Goal: Task Accomplishment & Management: Manage account settings

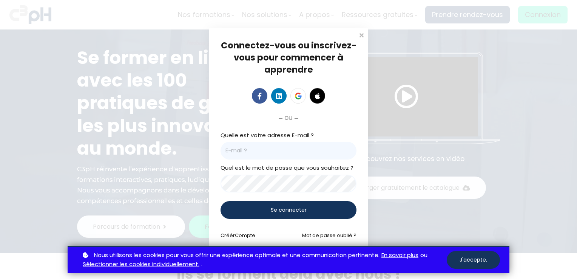
click at [361, 36] on span at bounding box center [361, 35] width 8 height 8
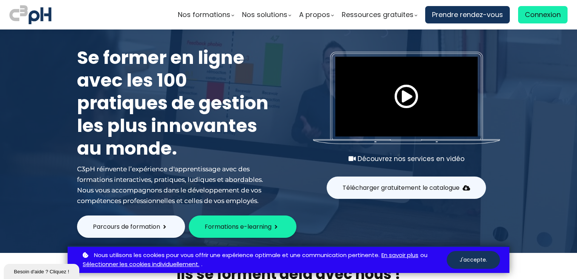
drag, startPoint x: 551, startPoint y: 14, endPoint x: 512, endPoint y: 72, distance: 69.3
click at [551, 14] on body "Nos formations Parcours gestionnaire Parcours employés" at bounding box center [288, 139] width 577 height 279
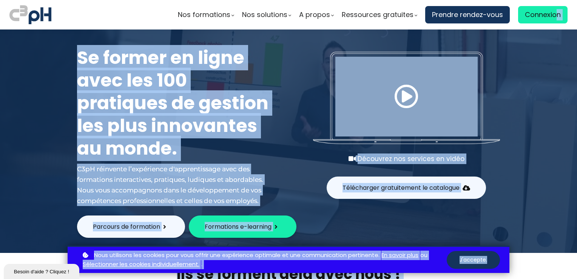
click at [557, 159] on div at bounding box center [288, 140] width 577 height 223
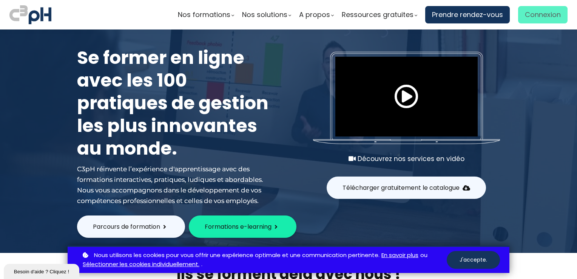
click at [537, 17] on span "Connexion" at bounding box center [543, 14] width 36 height 11
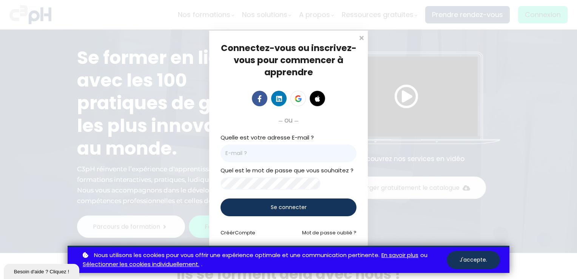
click at [337, 151] on input "email" at bounding box center [288, 153] width 136 height 18
type input "[EMAIL_ADDRESS][PERSON_NAME][DOMAIN_NAME]"
click at [429, 112] on div "Connectez-vous ou inscrivez-vous pour commencer à apprendre Connectez-vous pour…" at bounding box center [288, 139] width 577 height 279
click at [523, 91] on div "Connectez-vous ou inscrivez-vous pour commencer à apprendre Connectez-vous pour…" at bounding box center [288, 139] width 577 height 279
